Goal: Task Accomplishment & Management: Manage account settings

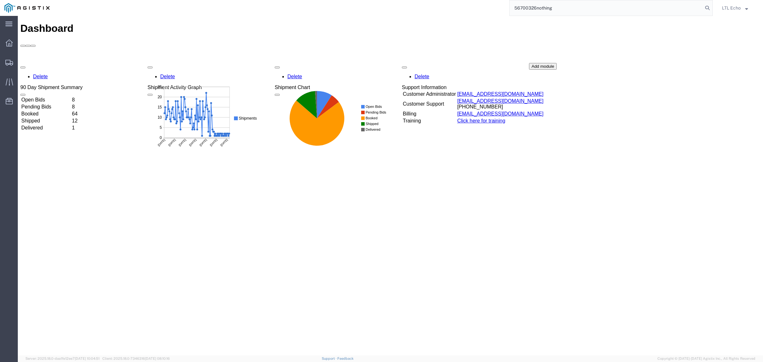
drag, startPoint x: 0, startPoint y: 0, endPoint x: 441, endPoint y: 4, distance: 440.9
click at [442, 4] on div "56700326nothing" at bounding box center [383, 8] width 659 height 16
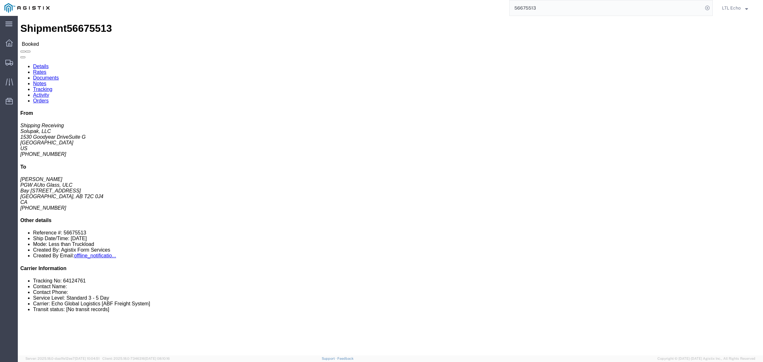
click li "Tracking No: 64124761"
copy li "64124761"
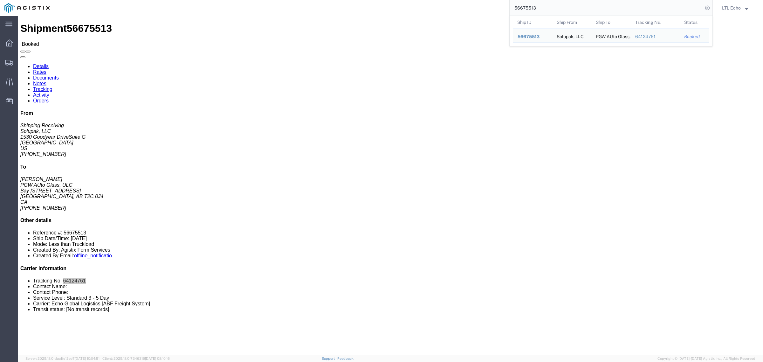
drag, startPoint x: 531, startPoint y: 6, endPoint x: 453, endPoint y: 14, distance: 78.3
click at [459, 15] on div "56675513 Ship ID Ship From Ship To Tracking Nu. Status Ship ID 56675513 Ship Fr…" at bounding box center [383, 8] width 659 height 16
paste input "701668"
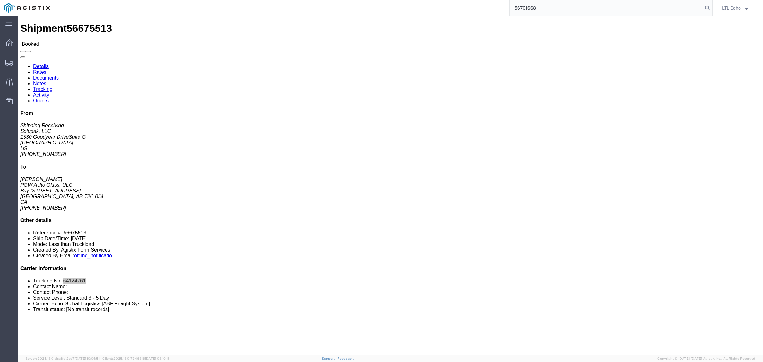
type input "56701668"
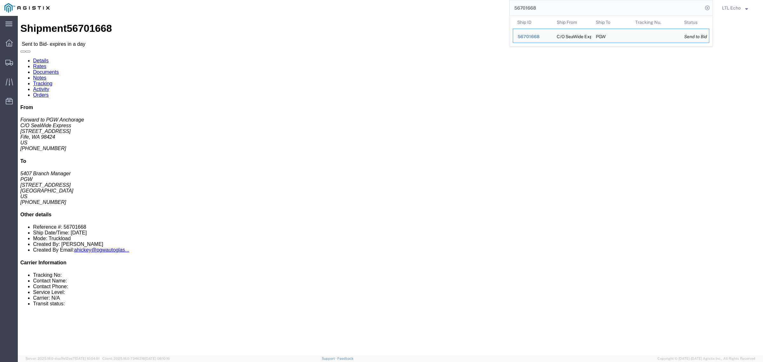
click div "Ship To PGW (5407 Branch Manager) [STREET_ADDRESS] [PHONE_NUMBER] [EMAIL_ADDRES…"
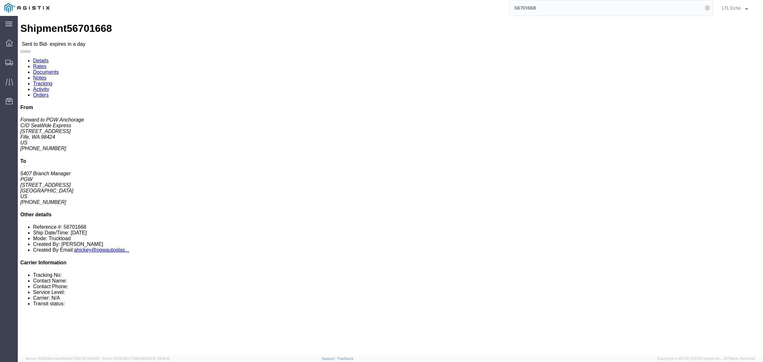
click address "C/O SeaWide Express (Forward to PGW Anchorage) SWE984 [STREET_ADDRESS] [PHONE_N…"
copy address "98424"
click address "PGW (5407 Branch Manager) [STREET_ADDRESS] [PHONE_NUMBER] [EMAIL_ADDRESS][DOMAI…"
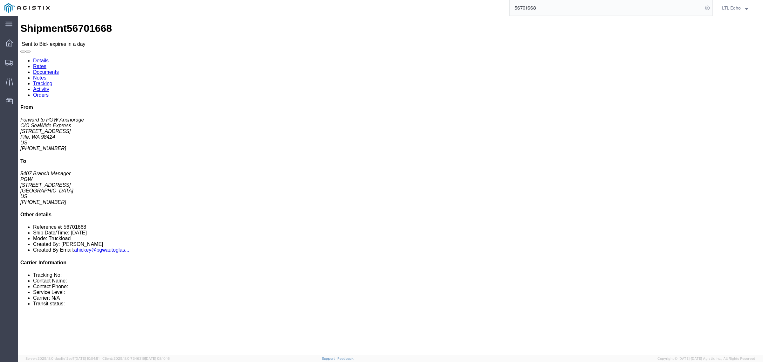
copy address "85307"
click link "Notes"
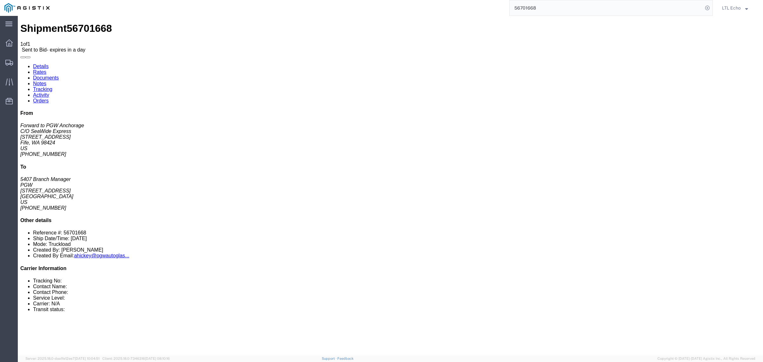
click at [42, 64] on link "Details" at bounding box center [41, 66] width 16 height 5
click link "Enter / Modify Bid"
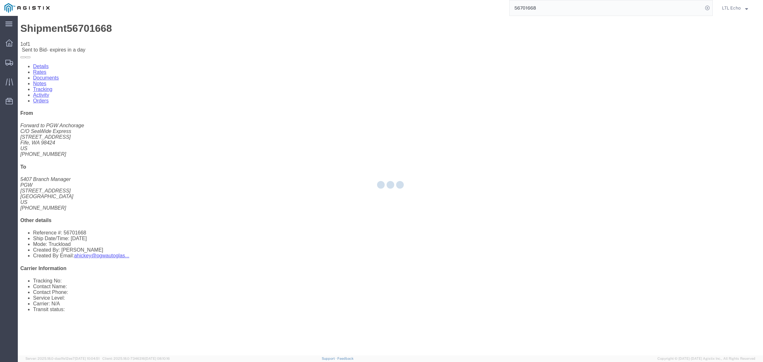
select select "4622"
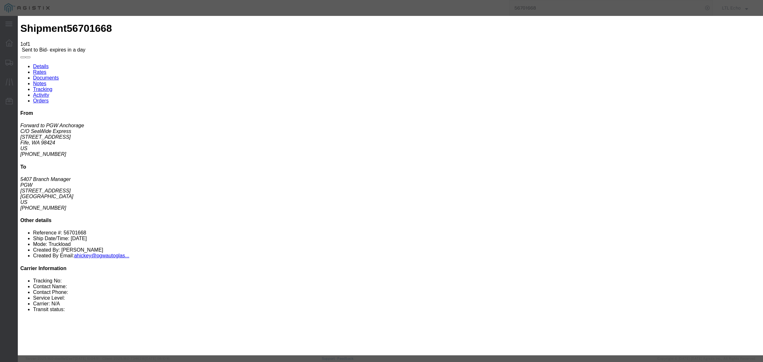
click input "text"
type input "56701668"
click input "number"
type input "2110"
click select "Select Guaranteed Next Day LTL Standard 3-5 Day Rail TL Standard 3 - 5 Day"
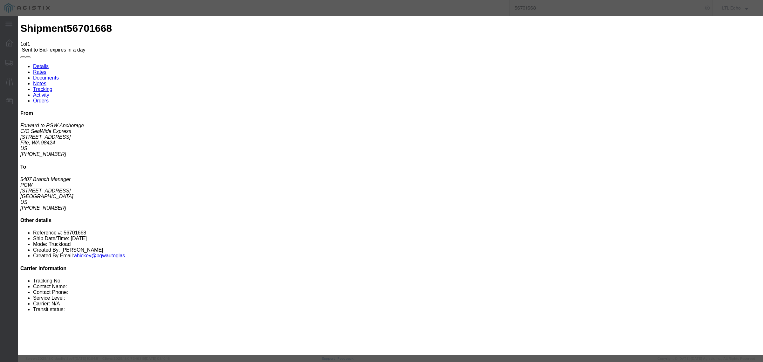
select select "13989"
click select "Select Guaranteed Next Day LTL Standard 3-5 Day Rail TL Standard 3 - 5 Day"
click div
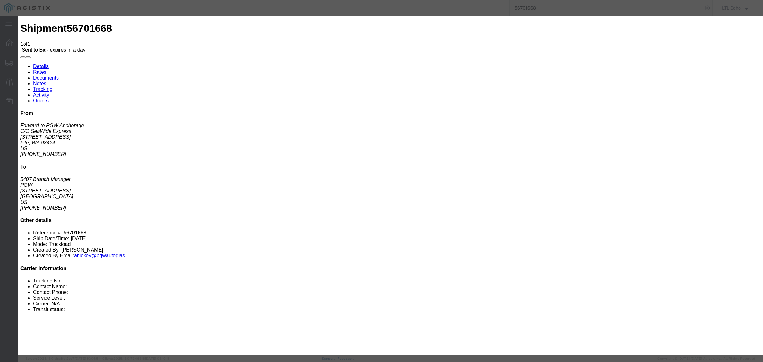
click button "Submit"
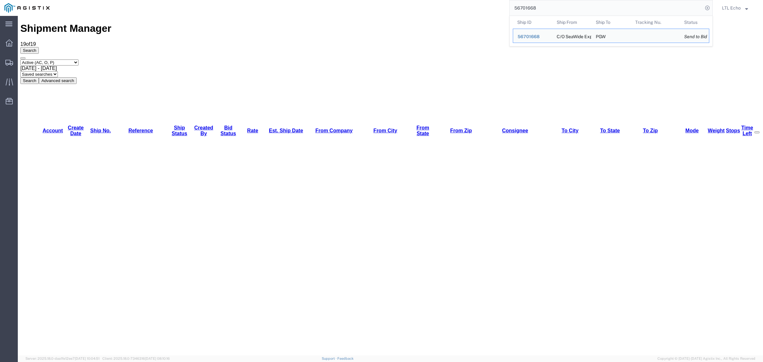
drag, startPoint x: 580, startPoint y: 22, endPoint x: 440, endPoint y: 19, distance: 140.2
paste input "2260"
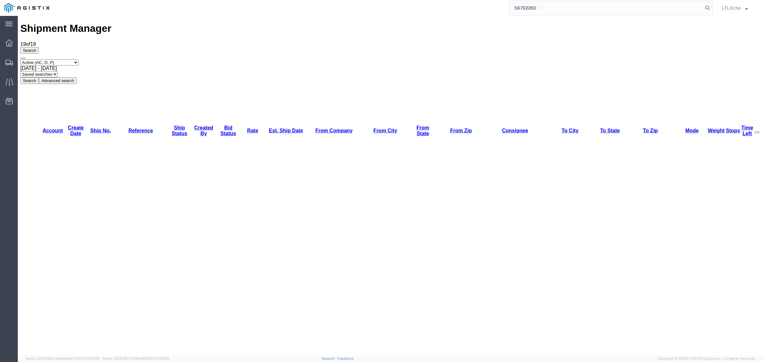
type input "56702260"
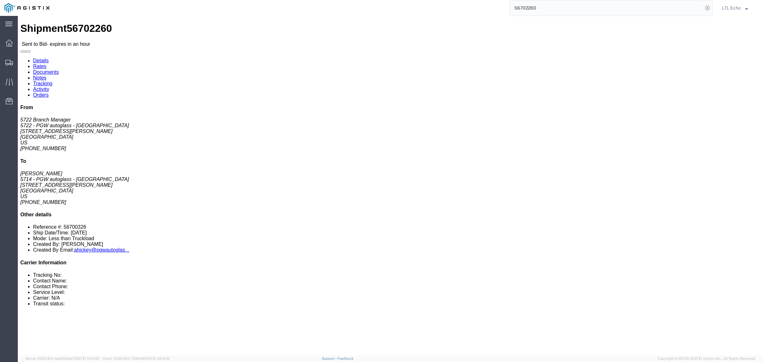
click link "Enter / Modify Bid"
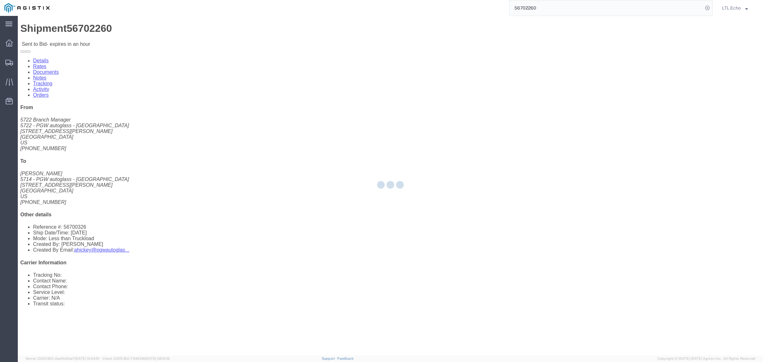
select select "4622"
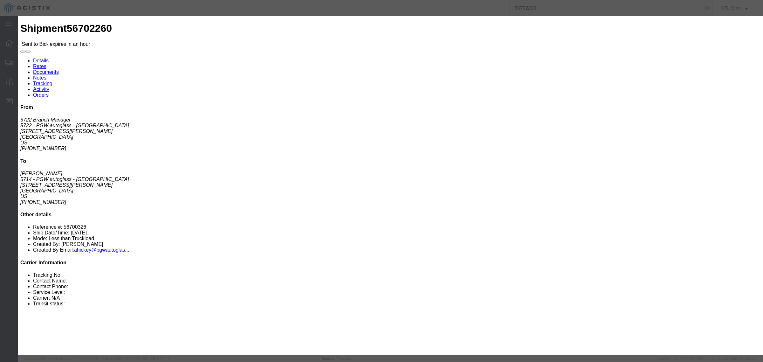
click input "text"
type input "56702260"
click select "Select Guaranteed Next Day LTL Standard 3-5 Day Rail TL Standard 3 - 5 Day"
select select "13989"
click select "Select Guaranteed Next Day LTL Standard 3-5 Day Rail TL Standard 3 - 5 Day"
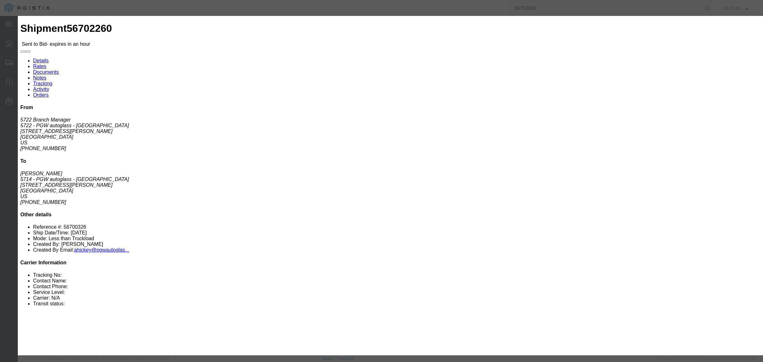
click input "number"
type input "2500"
click button "Submit"
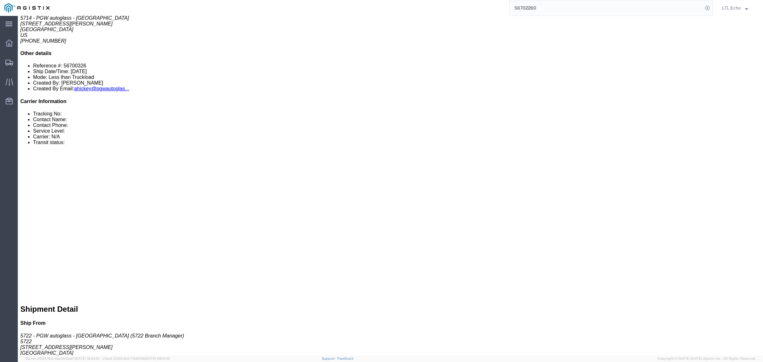
scroll to position [199, 0]
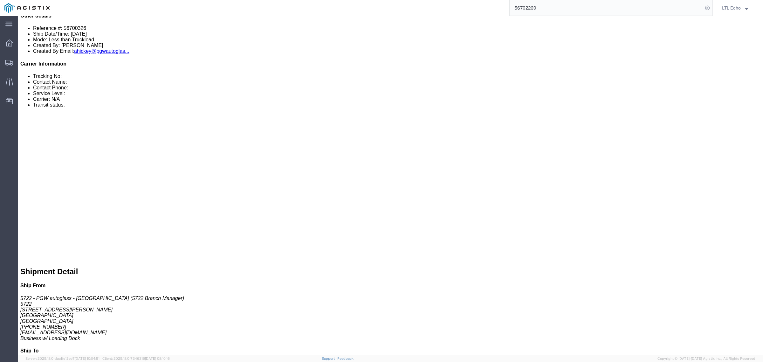
click div "1 Pallet(s) Standard (Not Stackable) Total weight: 450.00 LBS Carton count: 0 D…"
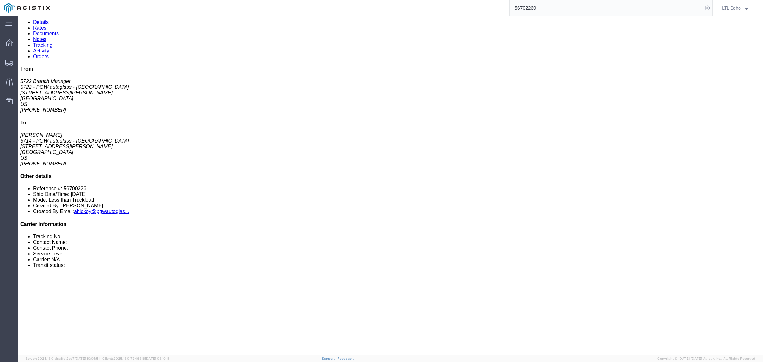
scroll to position [0, 0]
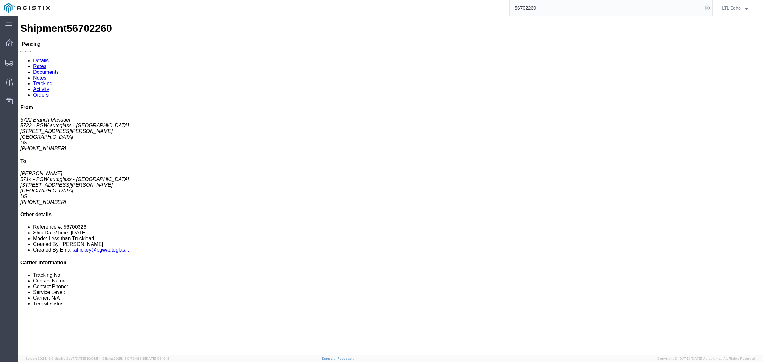
drag, startPoint x: 57, startPoint y: 73, endPoint x: 2, endPoint y: 76, distance: 55.4
click div "Ship From 5722 - PGW autoglass - [GEOGRAPHIC_DATA] (5722 Branch Manager) 5722 […"
copy address "[STREET_ADDRESS][PERSON_NAME]"
drag, startPoint x: 75, startPoint y: 100, endPoint x: 3, endPoint y: 101, distance: 71.8
click div "Ship From 5722 - PGW autoglass - [GEOGRAPHIC_DATA] (5722 Branch Manager) 5722 […"
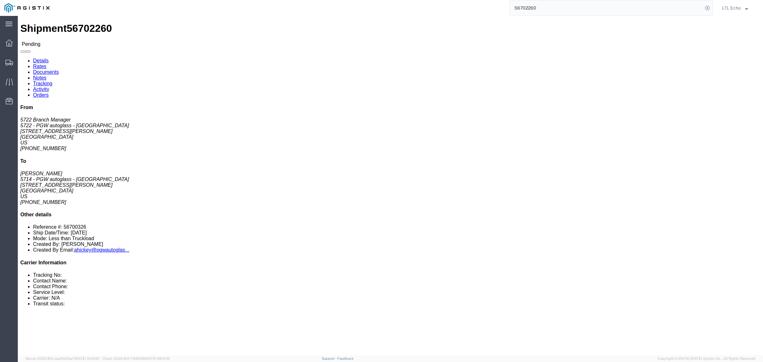
copy address "[EMAIL_ADDRESS][DOMAIN_NAME]"
click li "Reference #: 56700326"
copy li "56700326"
drag, startPoint x: 544, startPoint y: 67, endPoint x: 537, endPoint y: 72, distance: 8.0
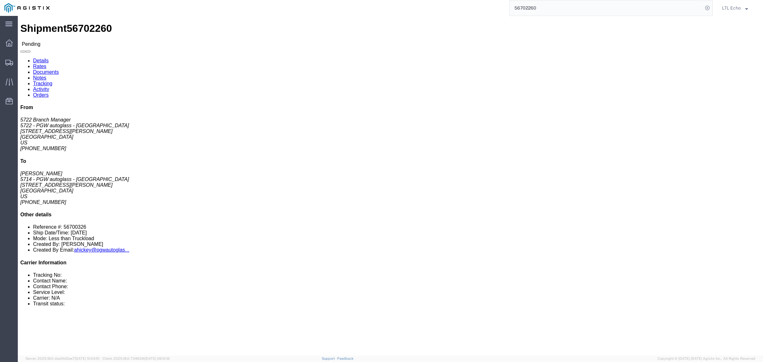
click p "Bill Of Lading: 56700326 Purchase Order: 714- PGW Shop"
drag, startPoint x: 210, startPoint y: 73, endPoint x: 160, endPoint y: 75, distance: 50.9
click div "Ship To 5714 - PGW autoglass - [GEOGRAPHIC_DATA] ([PERSON_NAME]) [STREET_ADDRES…"
copy address "[STREET_ADDRESS][PERSON_NAME]"
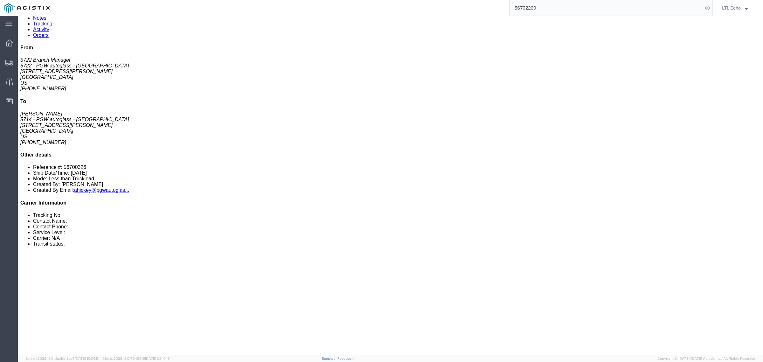
scroll to position [79, 0]
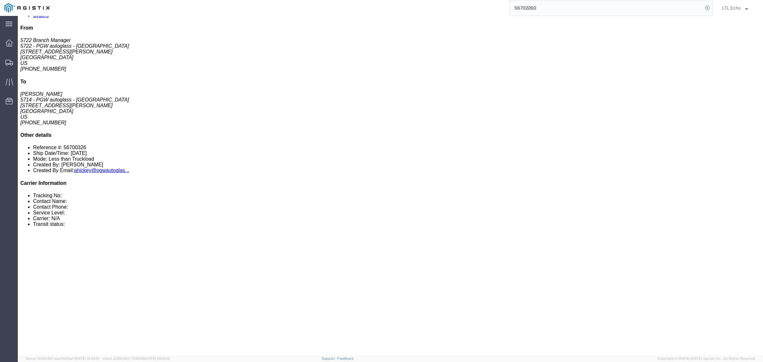
drag, startPoint x: 106, startPoint y: 141, endPoint x: 43, endPoint y: 144, distance: 62.7
click p "Dimensions: L 73.00 x W 30.00 x H 49.00 IN"
copy b "73.00 x W 30.00 x H 49.00 IN"
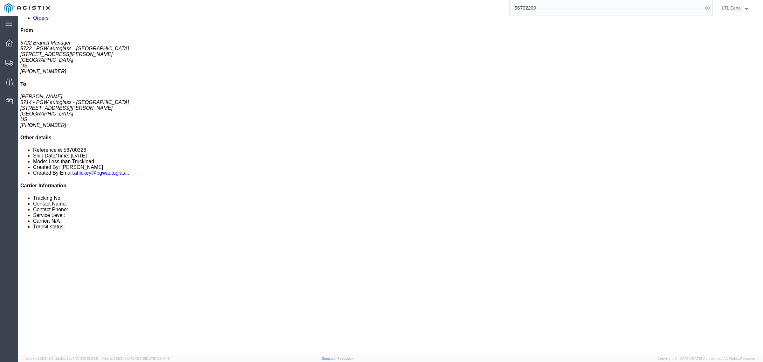
scroll to position [0, 0]
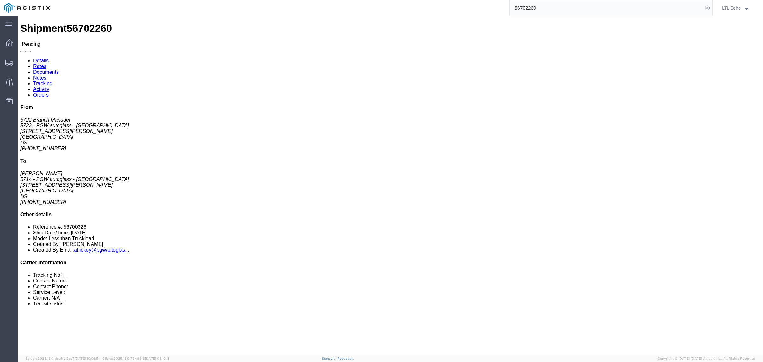
click b "56700326"
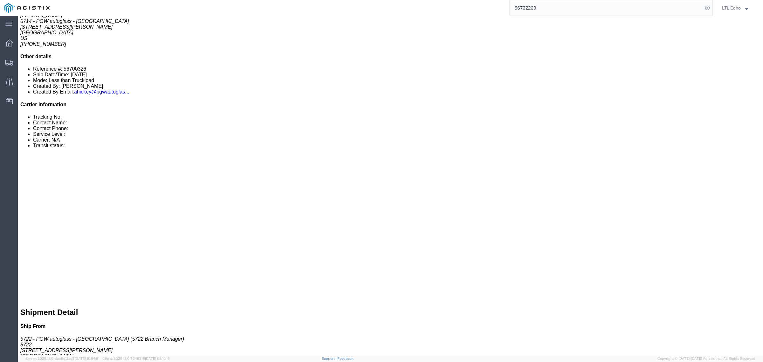
scroll to position [159, 0]
drag, startPoint x: 101, startPoint y: 153, endPoint x: 50, endPoint y: 154, distance: 51.2
click p "Cost Center: 5714 Freight In Cost Center Number: 5714-3600-50180-0000"
copy b "5714-3600-50180-0000"
drag, startPoint x: 545, startPoint y: 250, endPoint x: 541, endPoint y: 229, distance: 21.5
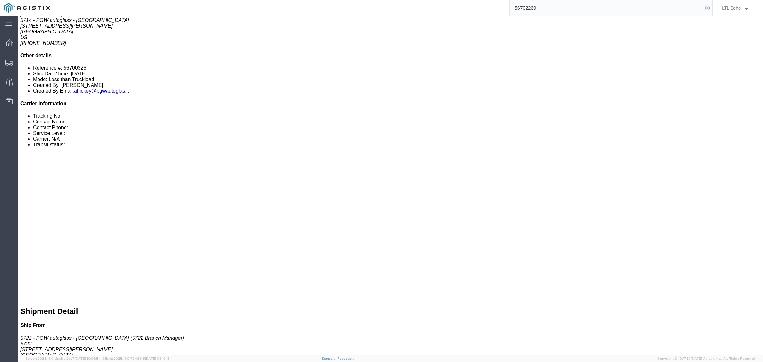
click div "Route Details (Approximate route mileage 1,936.71 miles) Total of 1 packages wi…"
click span "56702260"
copy span "56702260"
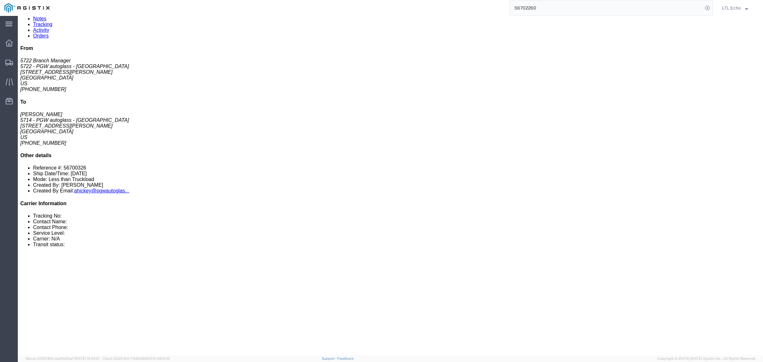
scroll to position [0, 0]
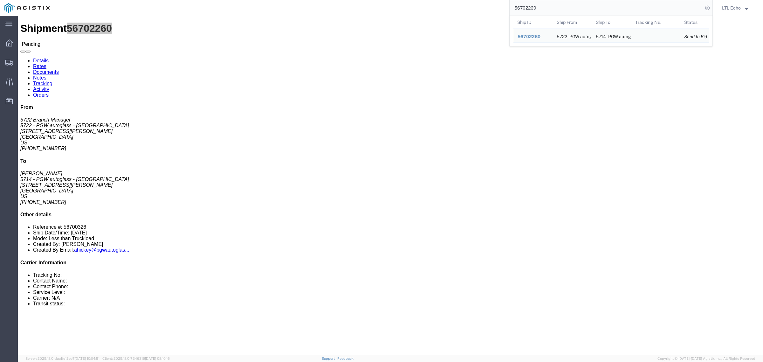
drag, startPoint x: 619, startPoint y: 6, endPoint x: 457, endPoint y: 7, distance: 162.1
click at [466, 9] on div "56702260 Ship ID Ship From Ship To Tracking Nu. Status Ship ID 56702260 Ship Fr…" at bounding box center [383, 8] width 659 height 16
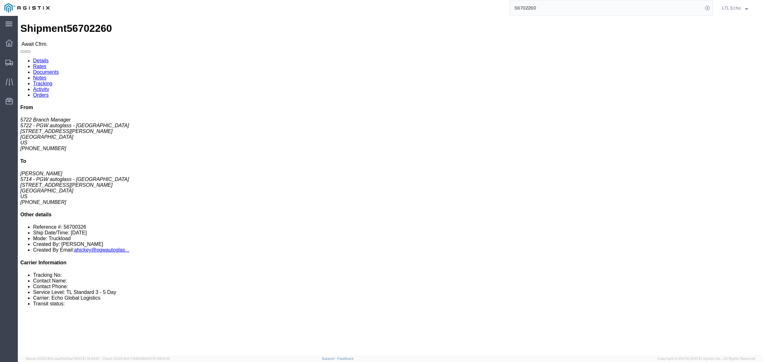
click link "Rates"
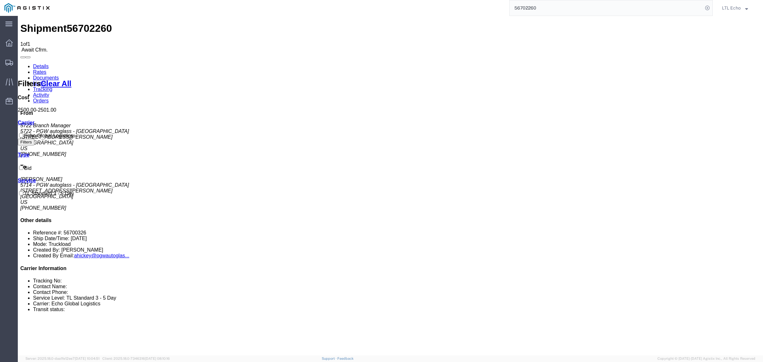
click at [45, 64] on link "Details" at bounding box center [41, 66] width 16 height 5
click link "Confirm"
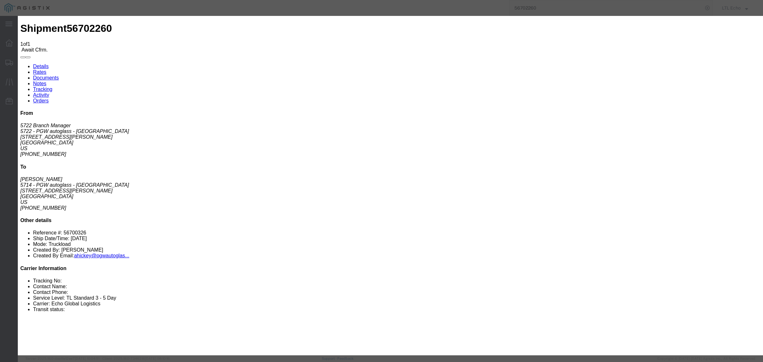
click div
click input "checkbox"
checkbox input "true"
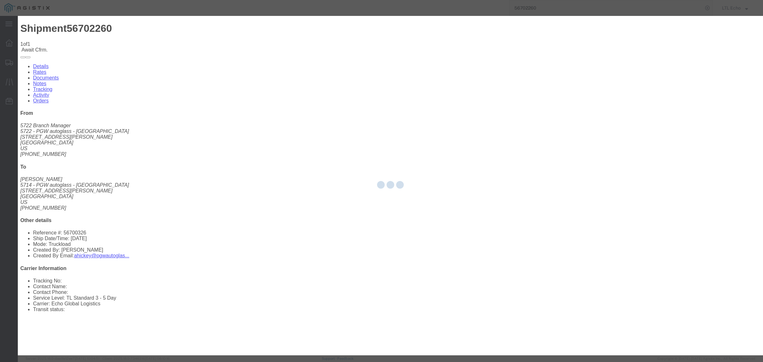
type input "LTL Echo"
type input "+ 8005116111"
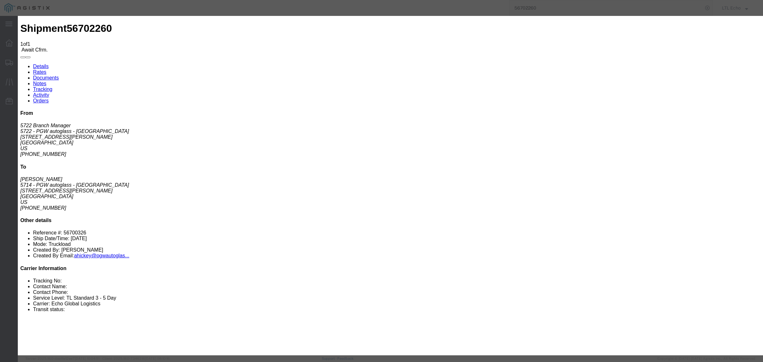
click input "text"
paste input "64157698"
type input "64157698"
click button "Submit"
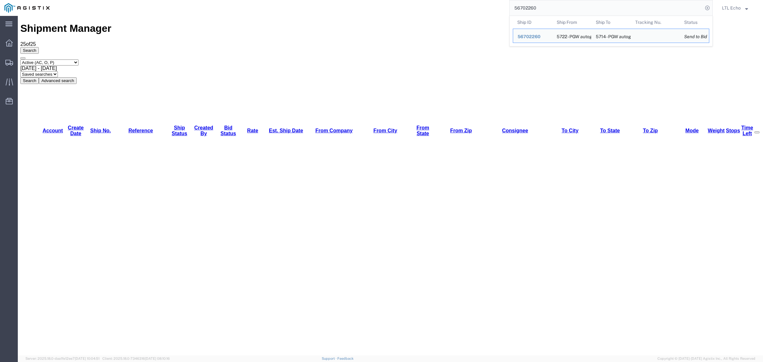
drag, startPoint x: 557, startPoint y: 6, endPoint x: 463, endPoint y: 2, distance: 94.2
click at [476, 8] on div "56702260 Ship ID Ship From Ship To Tracking Nu. Status Ship ID 56702260 Ship Fr…" at bounding box center [383, 8] width 659 height 16
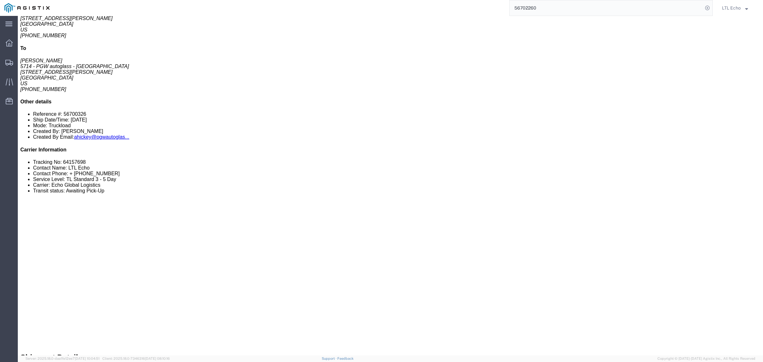
scroll to position [119, 0]
drag, startPoint x: 104, startPoint y: 199, endPoint x: 103, endPoint y: 194, distance: 4.8
click p "Bill Shipment To: Recipient Account Vendor: Echo Global Logistics Account #: 57…"
drag, startPoint x: 104, startPoint y: 192, endPoint x: 49, endPoint y: 196, distance: 54.8
click p "Cost Center: 5714 Freight In Cost Center Number: 5714-3600-50180-0000"
